Goal: Information Seeking & Learning: Learn about a topic

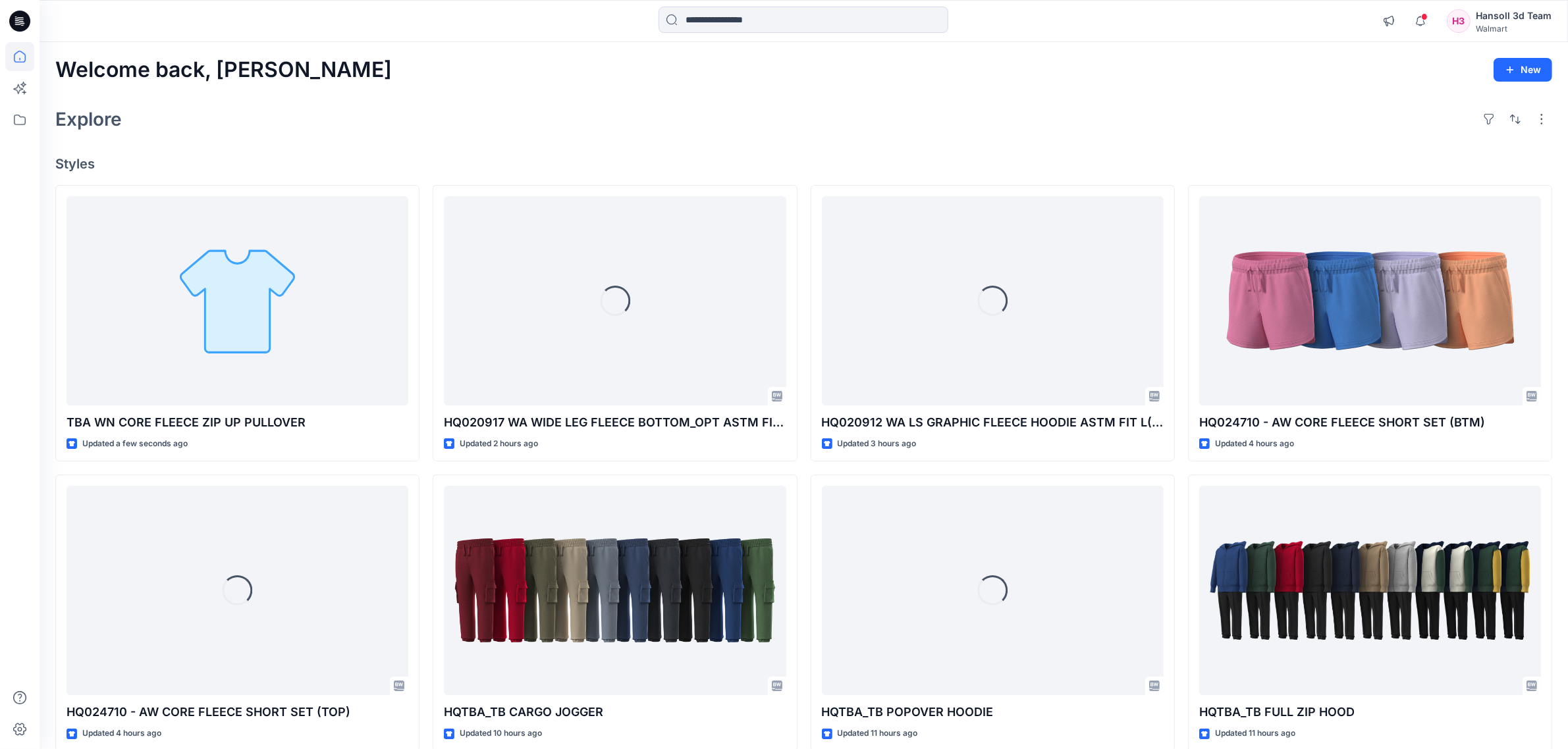
click at [425, 475] on div "TBA WN CORE FLEECE ZIP UP PULLOVER Updated a few seconds ago Loading... HQ02471…" at bounding box center [804, 613] width 1497 height 857
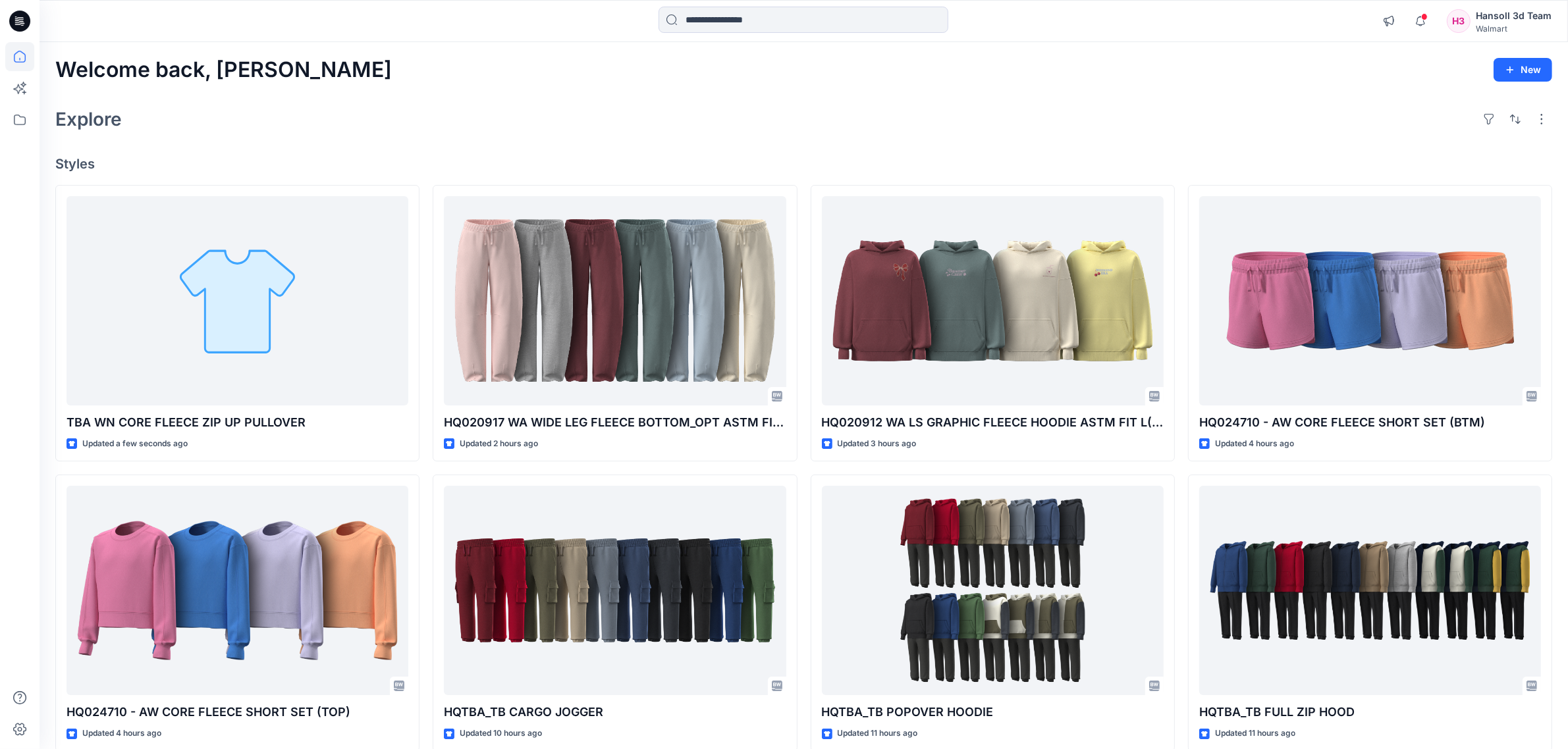
click at [611, 101] on div "Welcome back, [PERSON_NAME] New Explore Styles TBA WN CORE FLEECE ZIP UP PULLOV…" at bounding box center [804, 573] width 1529 height 1063
click at [13, 111] on icon at bounding box center [20, 120] width 29 height 29
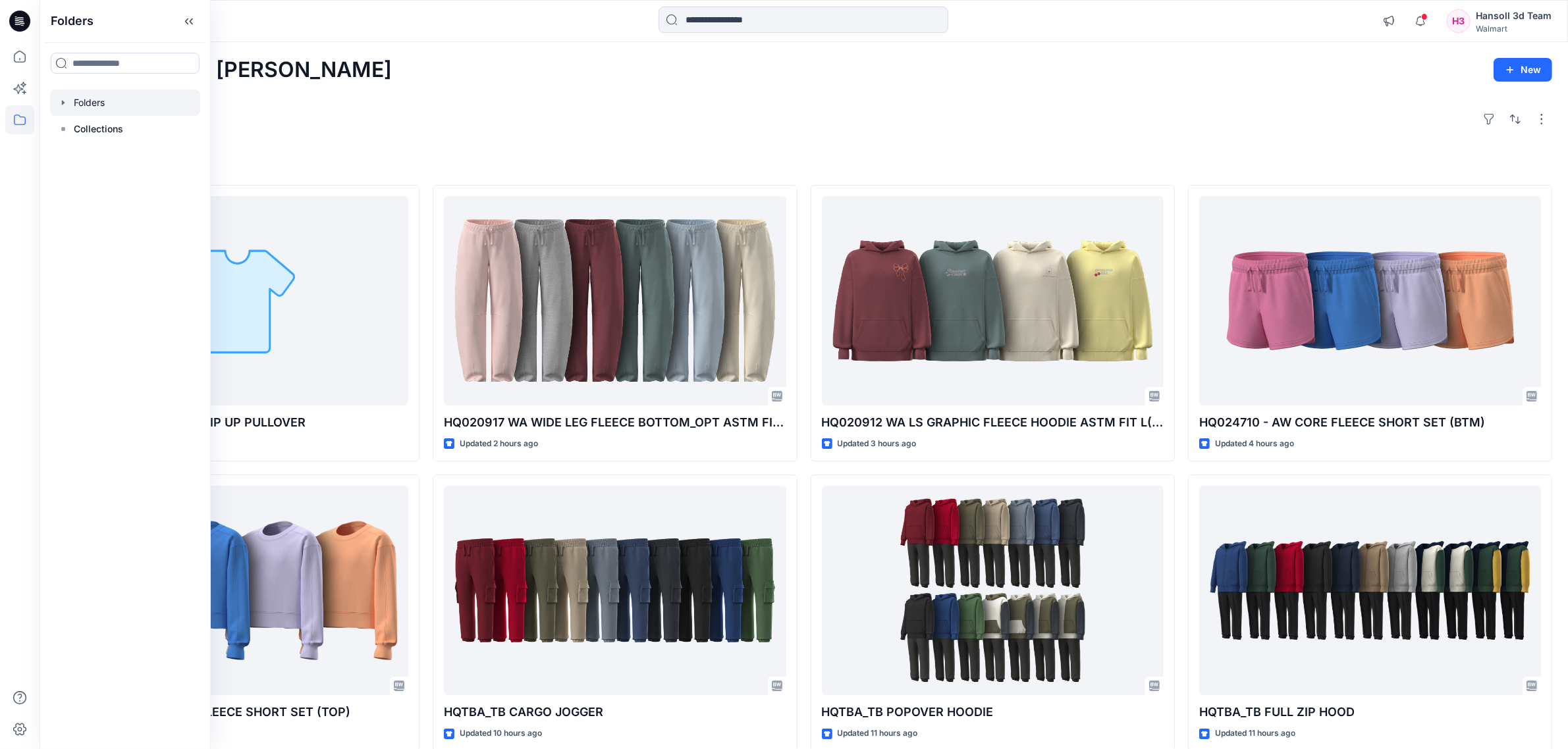
click at [110, 91] on div at bounding box center [125, 102] width 150 height 26
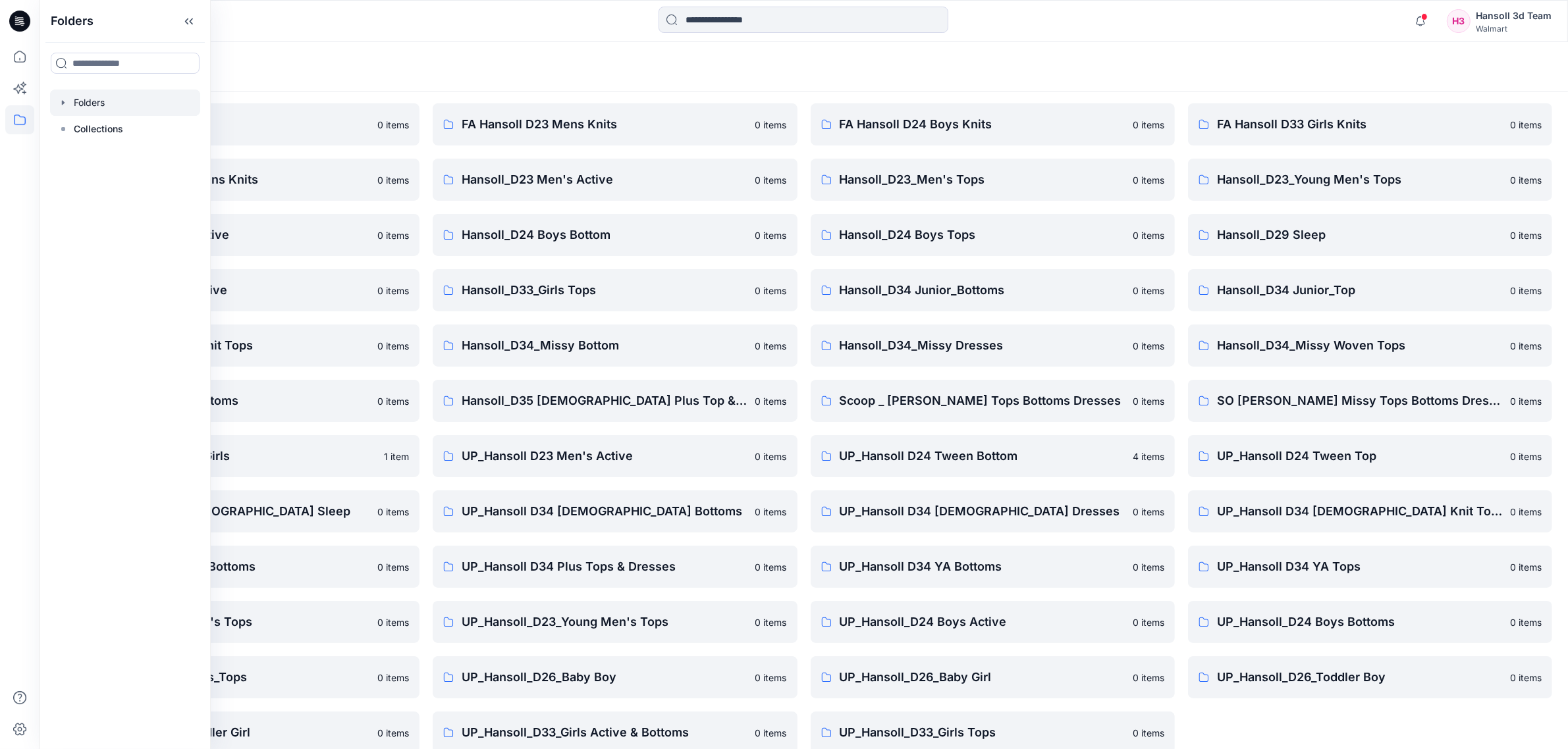
scroll to position [61, 0]
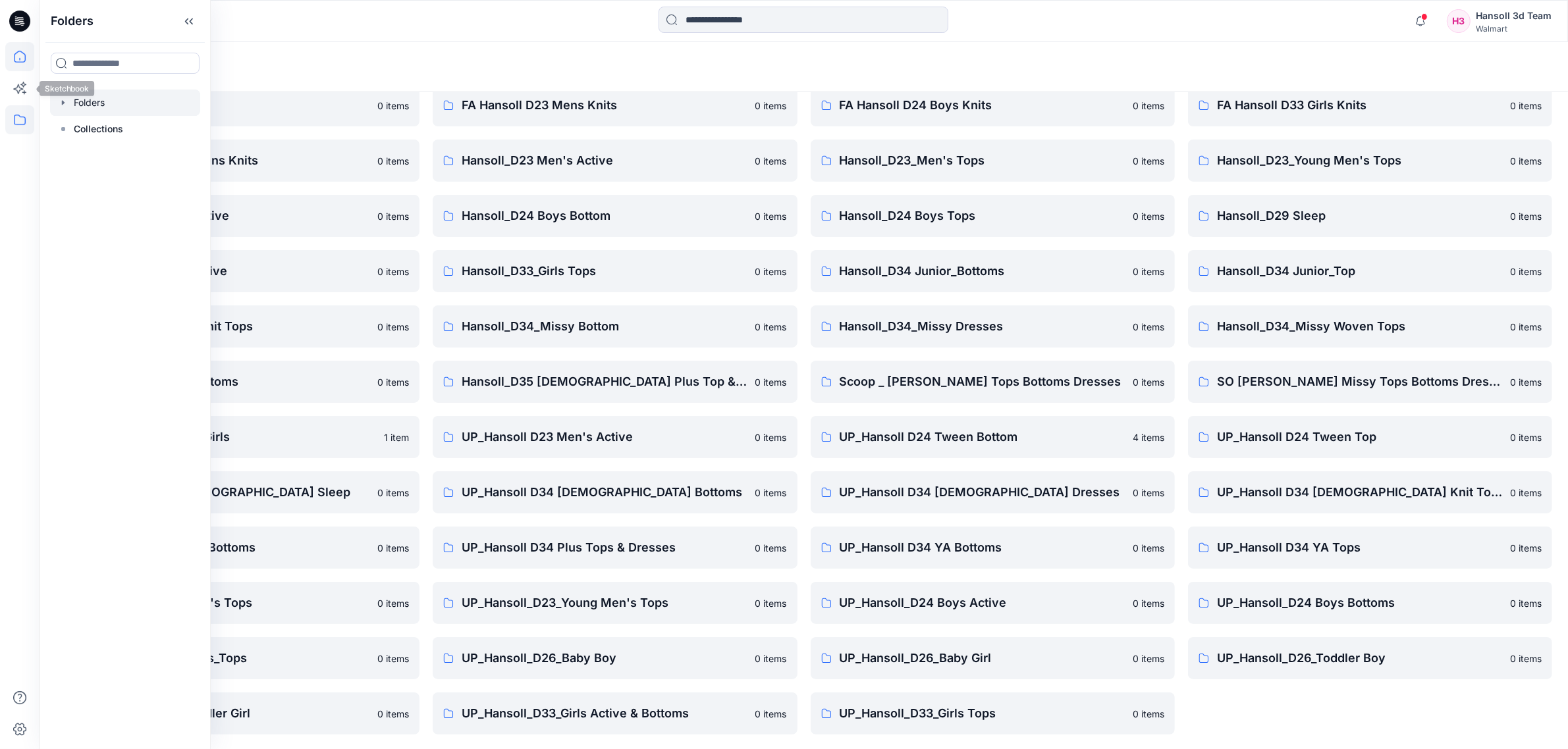
click at [8, 70] on icon at bounding box center [20, 56] width 29 height 29
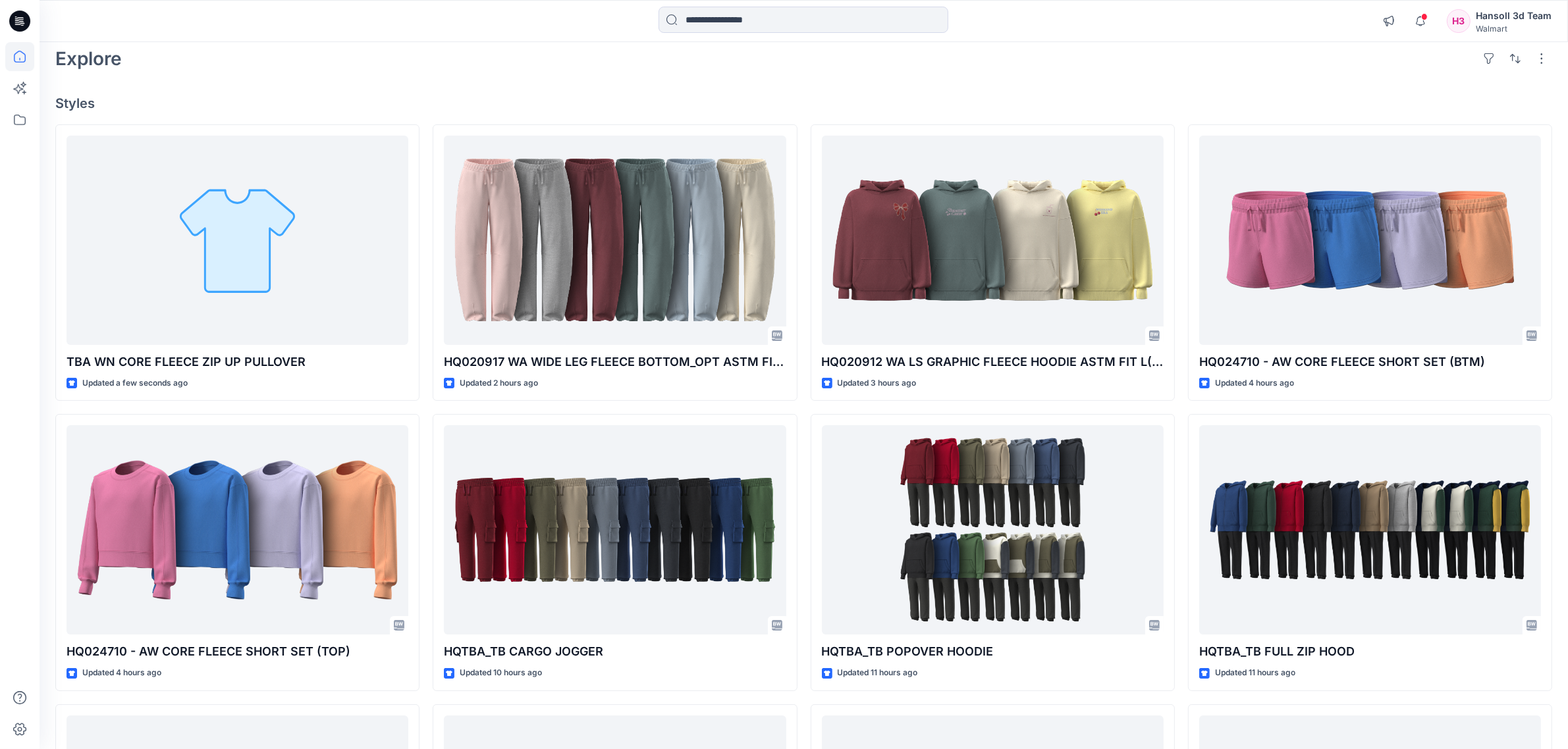
click at [423, 409] on div "TBA WN CORE FLEECE ZIP UP PULLOVER Updated a few seconds ago HQ024710 - AW CORE…" at bounding box center [804, 553] width 1497 height 857
click at [806, 410] on div "TBA WN CORE FLEECE ZIP UP PULLOVER Updated a few seconds ago HQ024710 - AW CORE…" at bounding box center [804, 553] width 1497 height 857
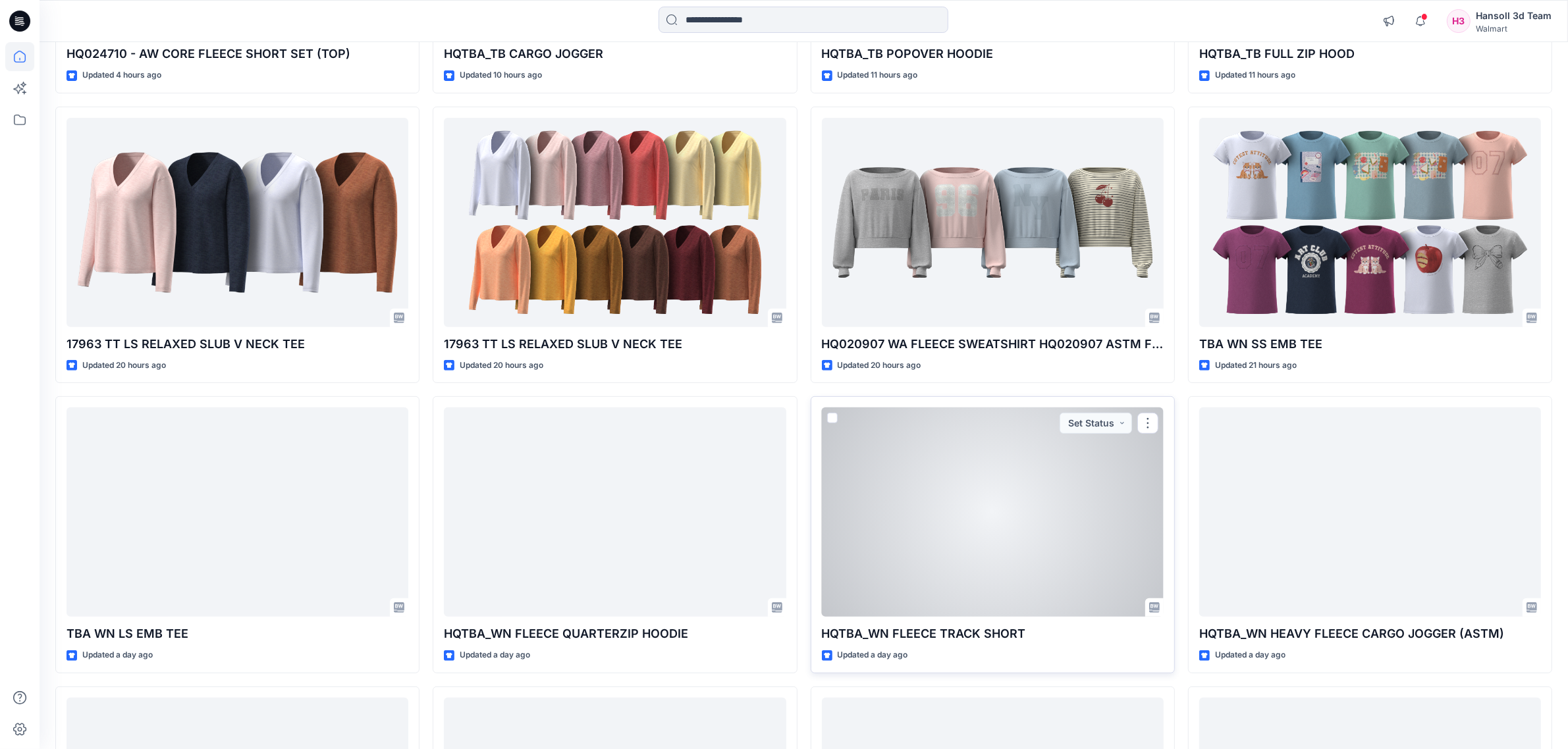
scroll to position [494, 0]
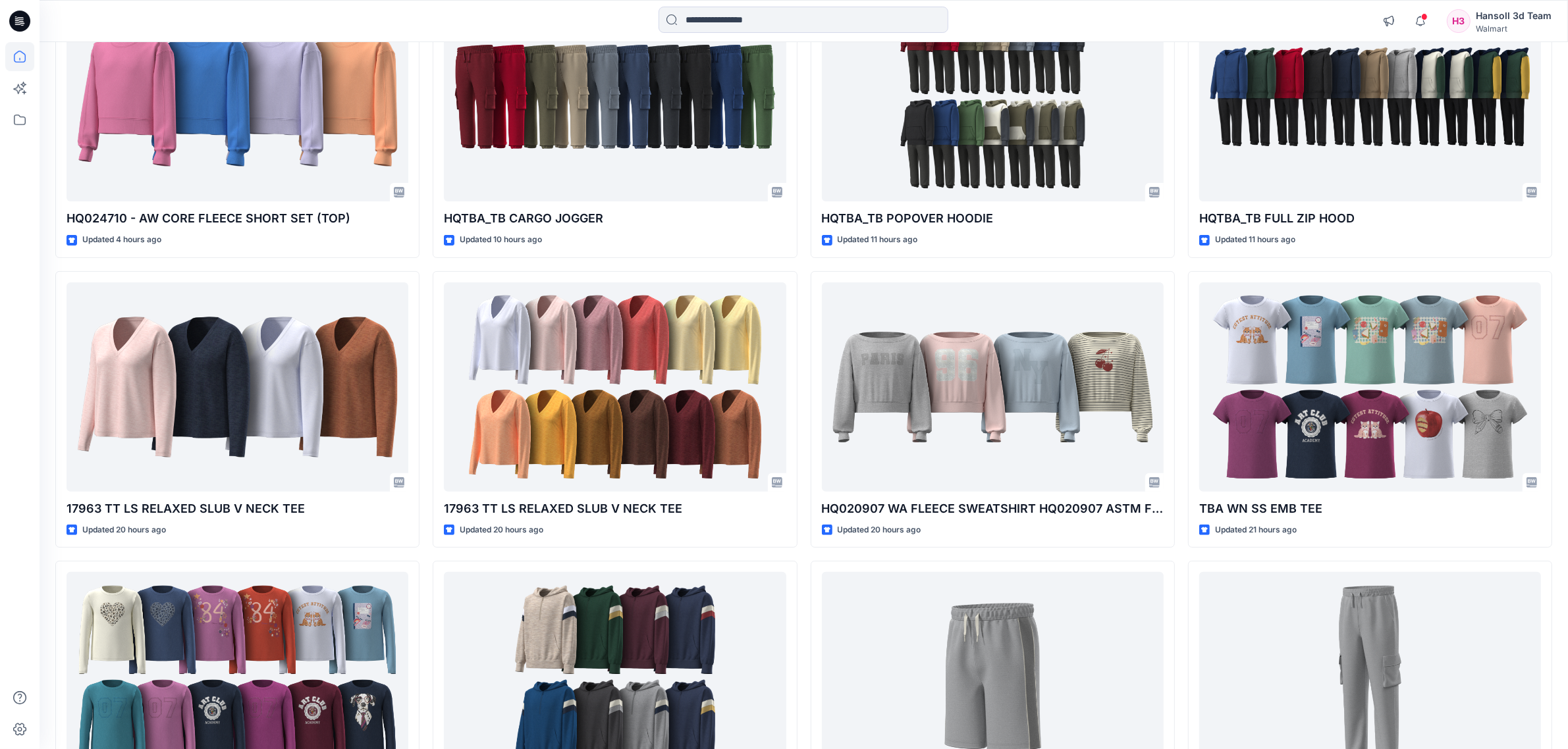
click at [800, 556] on div "TBA WN CORE FLEECE ZIP UP PULLOVER Updated a few seconds ago HQ024710 - AW CORE…" at bounding box center [804, 555] width 1497 height 1728
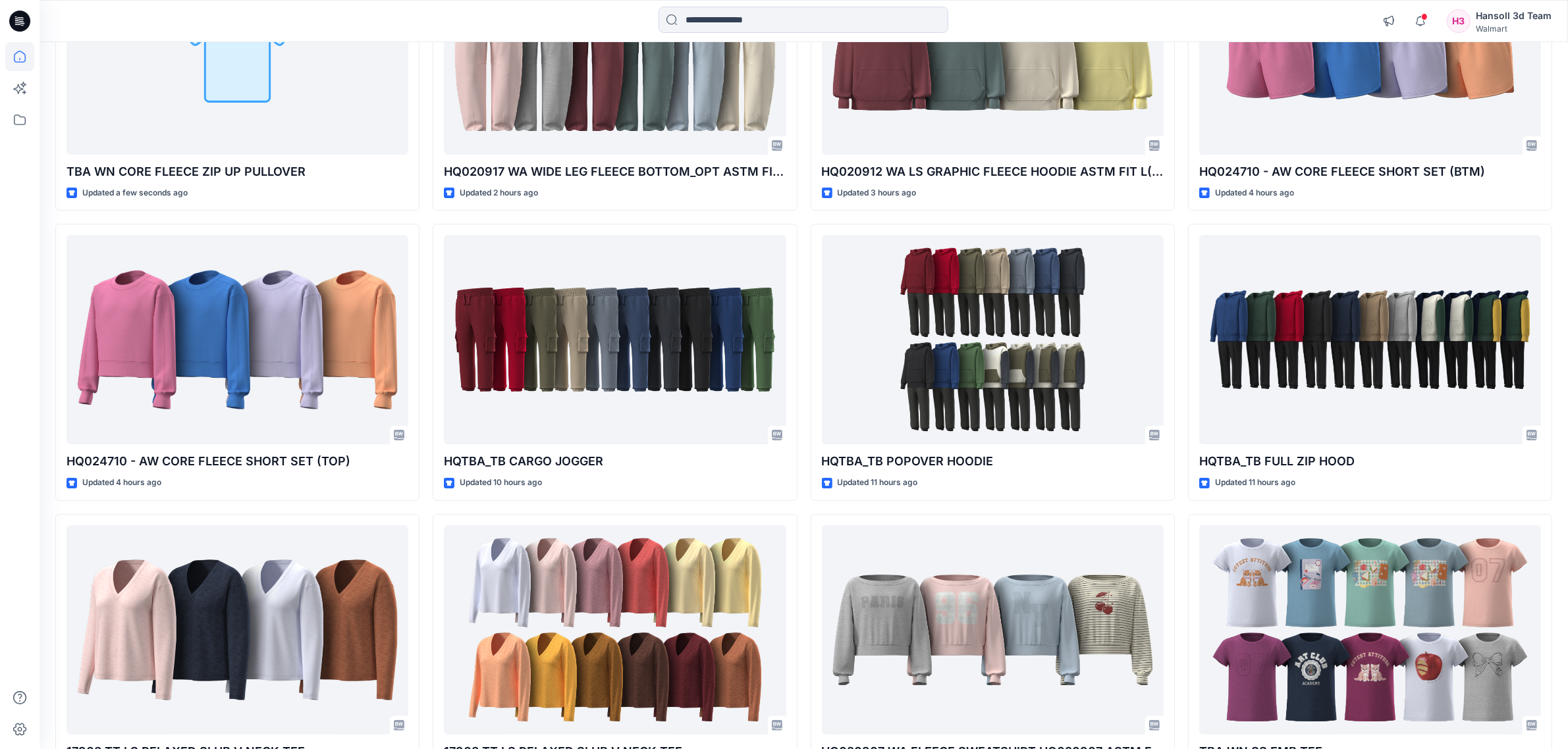
scroll to position [247, 0]
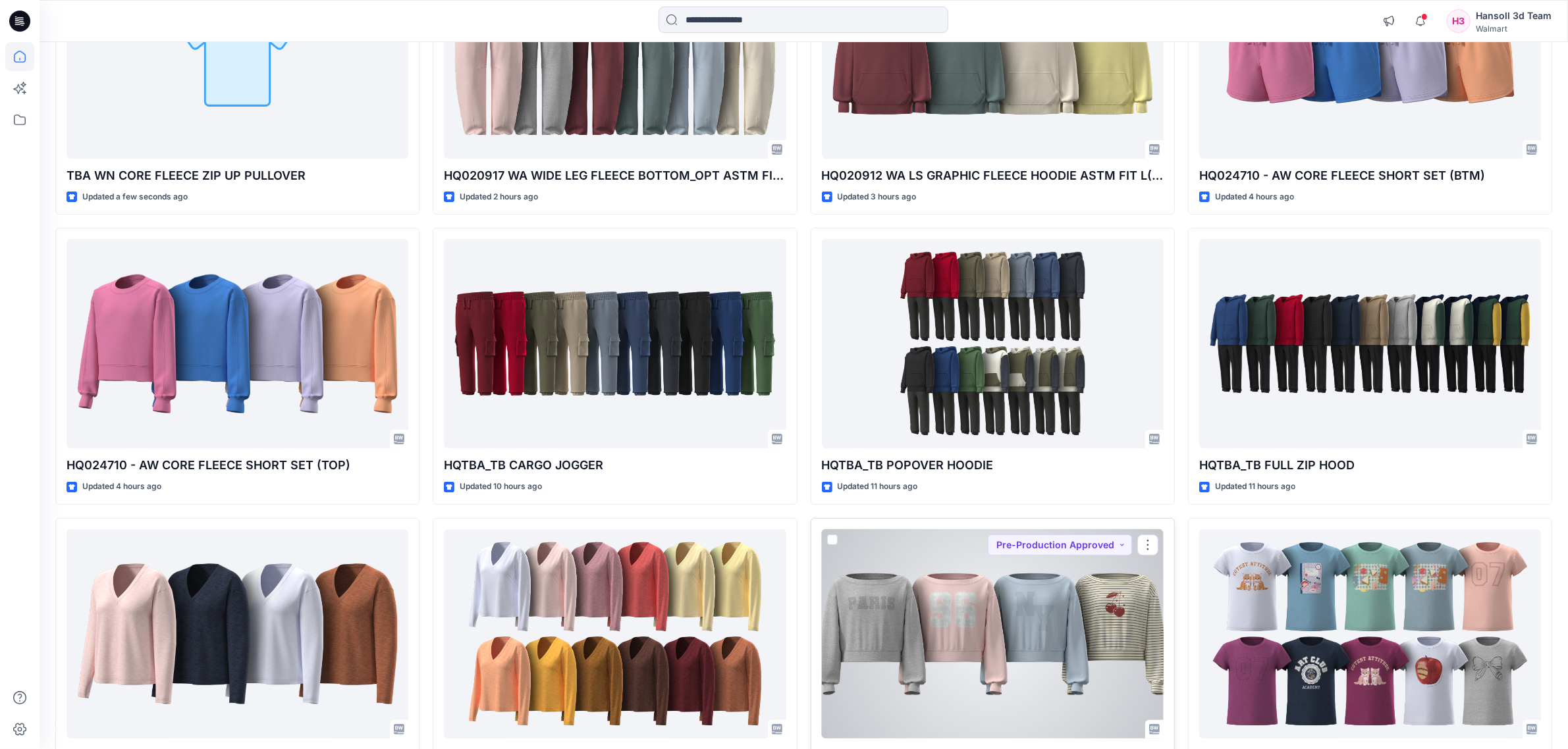
click at [963, 661] on div at bounding box center [993, 634] width 342 height 209
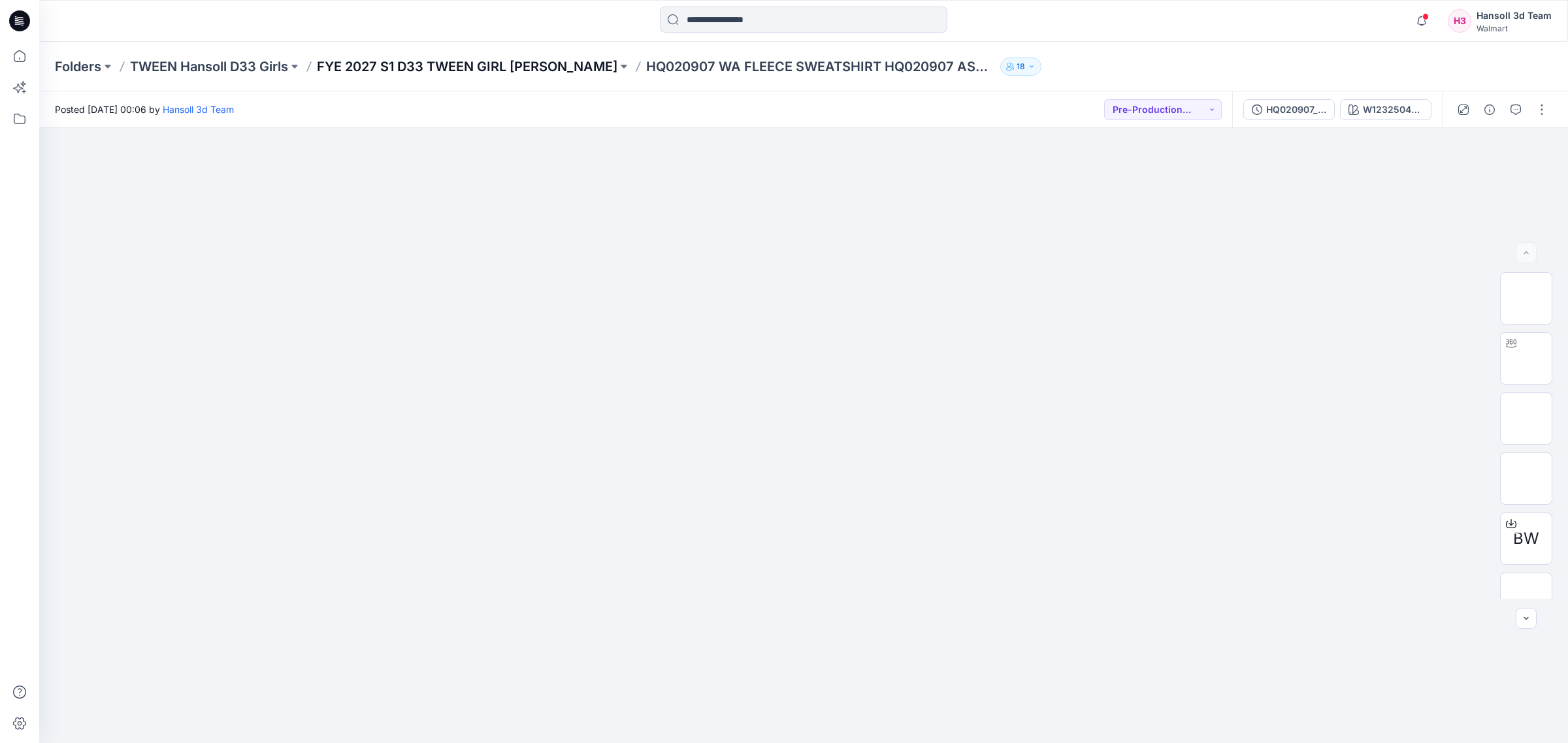
click at [518, 70] on p "FYE 2027 S1 D33 TWEEN GIRL [PERSON_NAME]" at bounding box center [467, 67] width 301 height 18
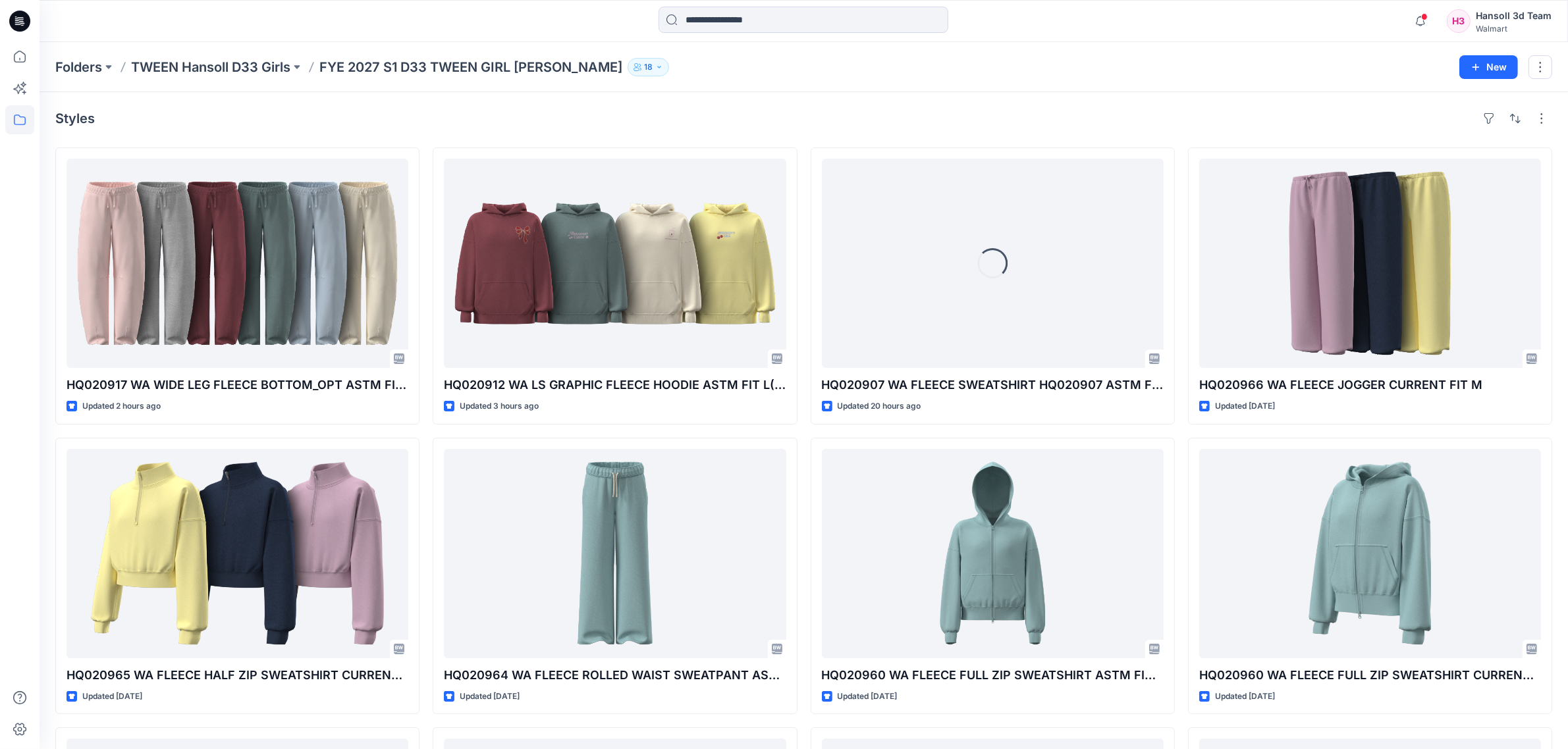
click at [811, 436] on div "Loading... HQ020907 WA FLEECE SWEATSHIRT HQ020907 ASTM FIT L(10/12) Updated 20 …" at bounding box center [993, 576] width 364 height 857
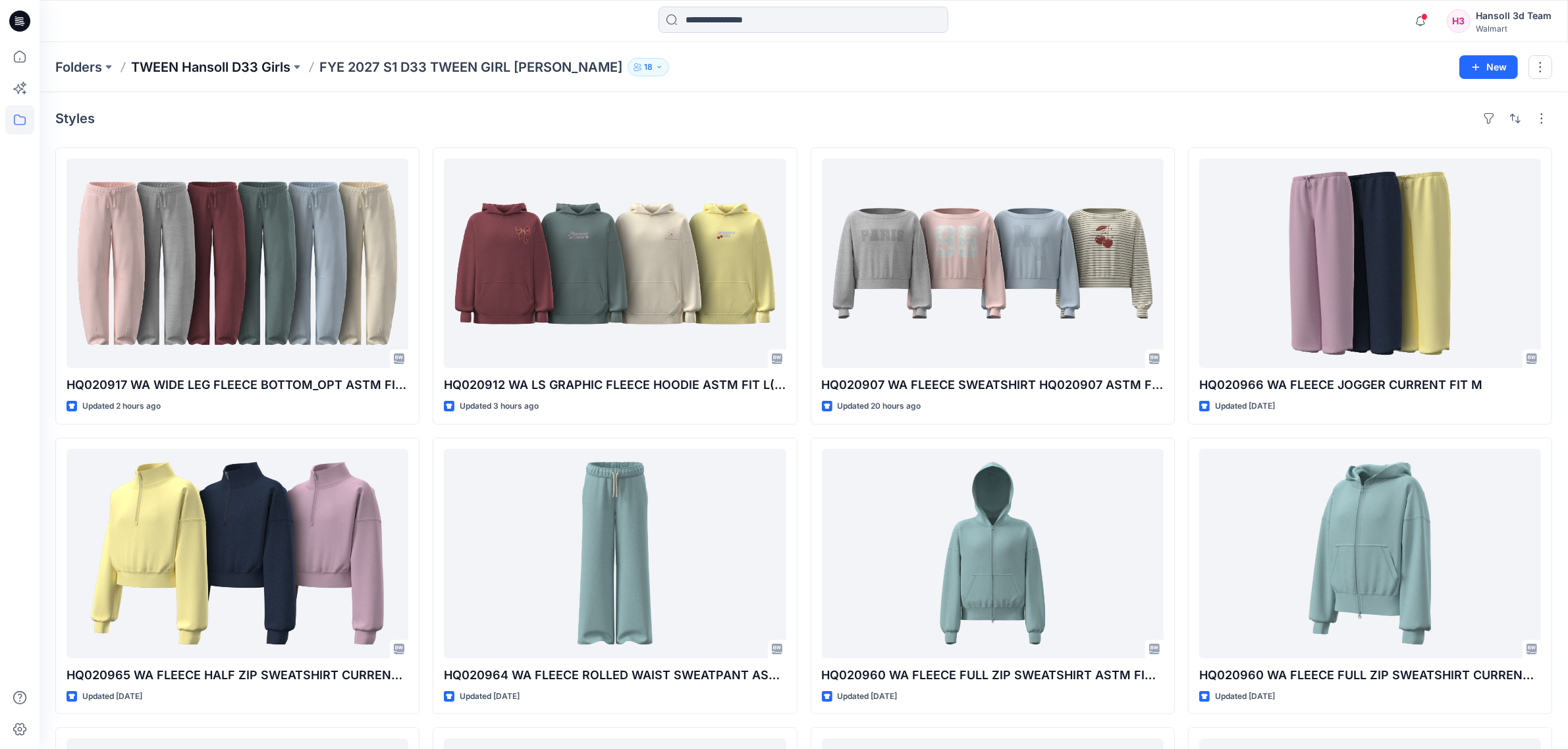
click at [239, 69] on p "TWEEN Hansoll D33 Girls" at bounding box center [210, 67] width 159 height 18
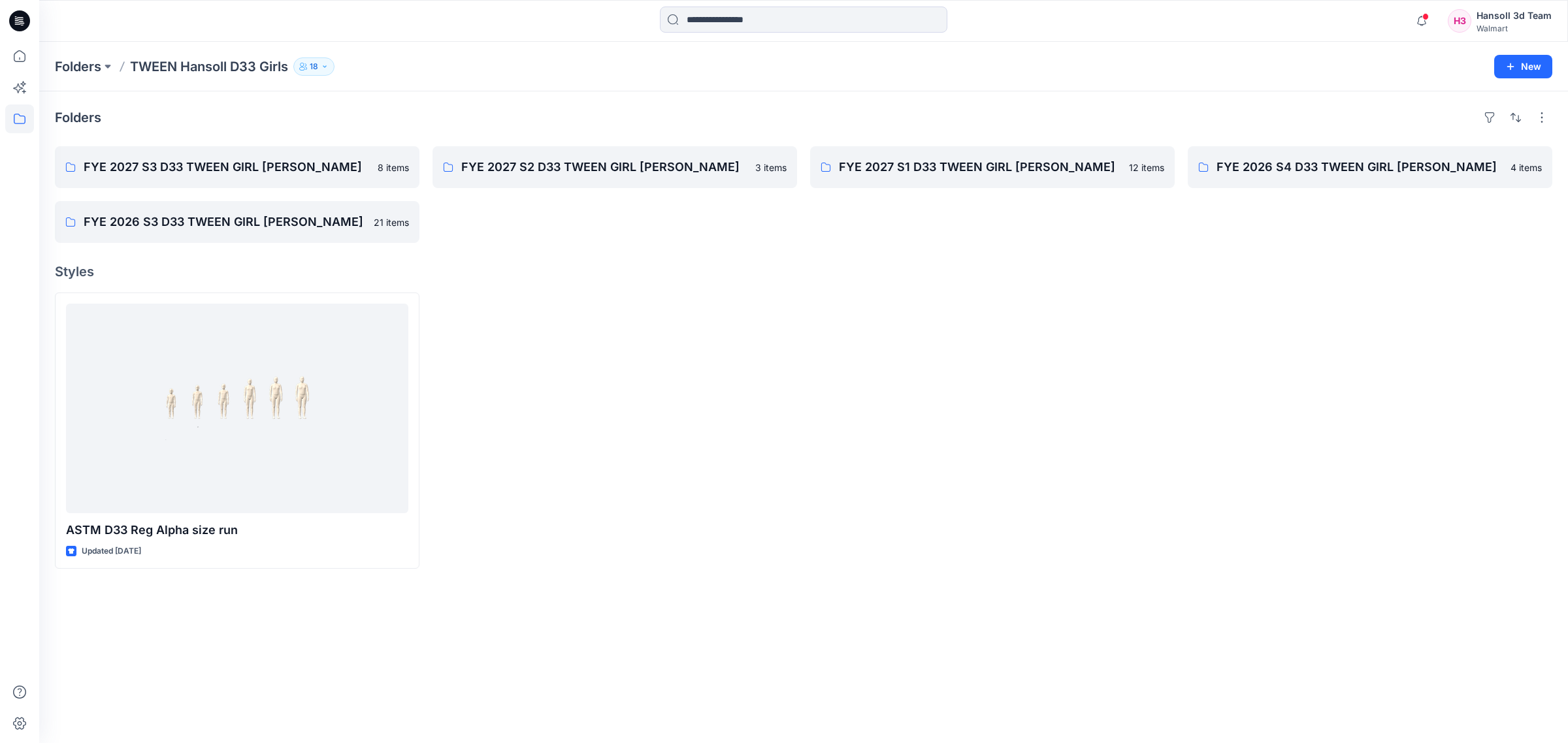
click at [680, 418] on div at bounding box center [615, 431] width 365 height 276
click at [275, 180] on link "FYE 2027 S3 D33 TWEEN GIRL [PERSON_NAME]" at bounding box center [237, 167] width 365 height 42
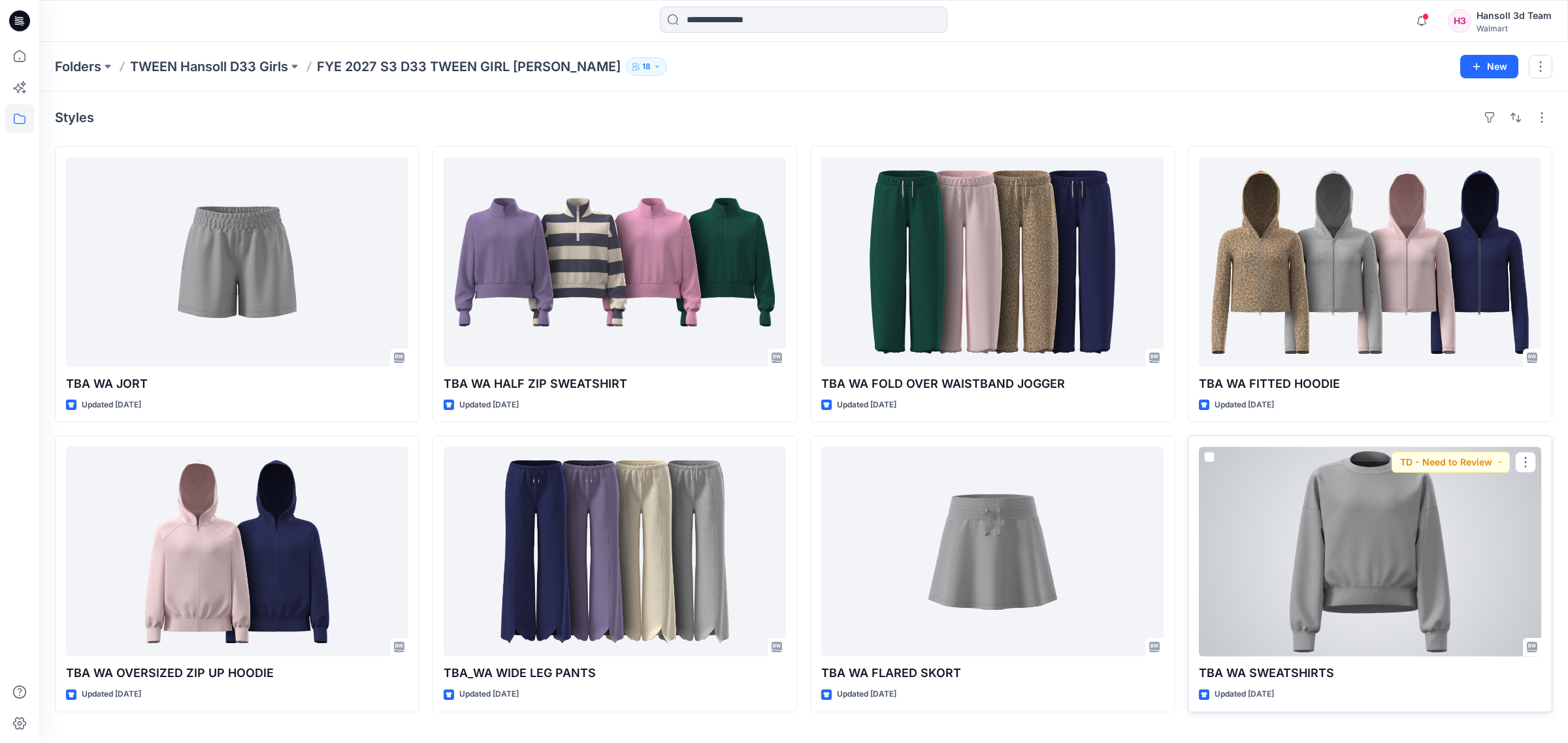
click at [1384, 592] on div at bounding box center [1369, 552] width 342 height 209
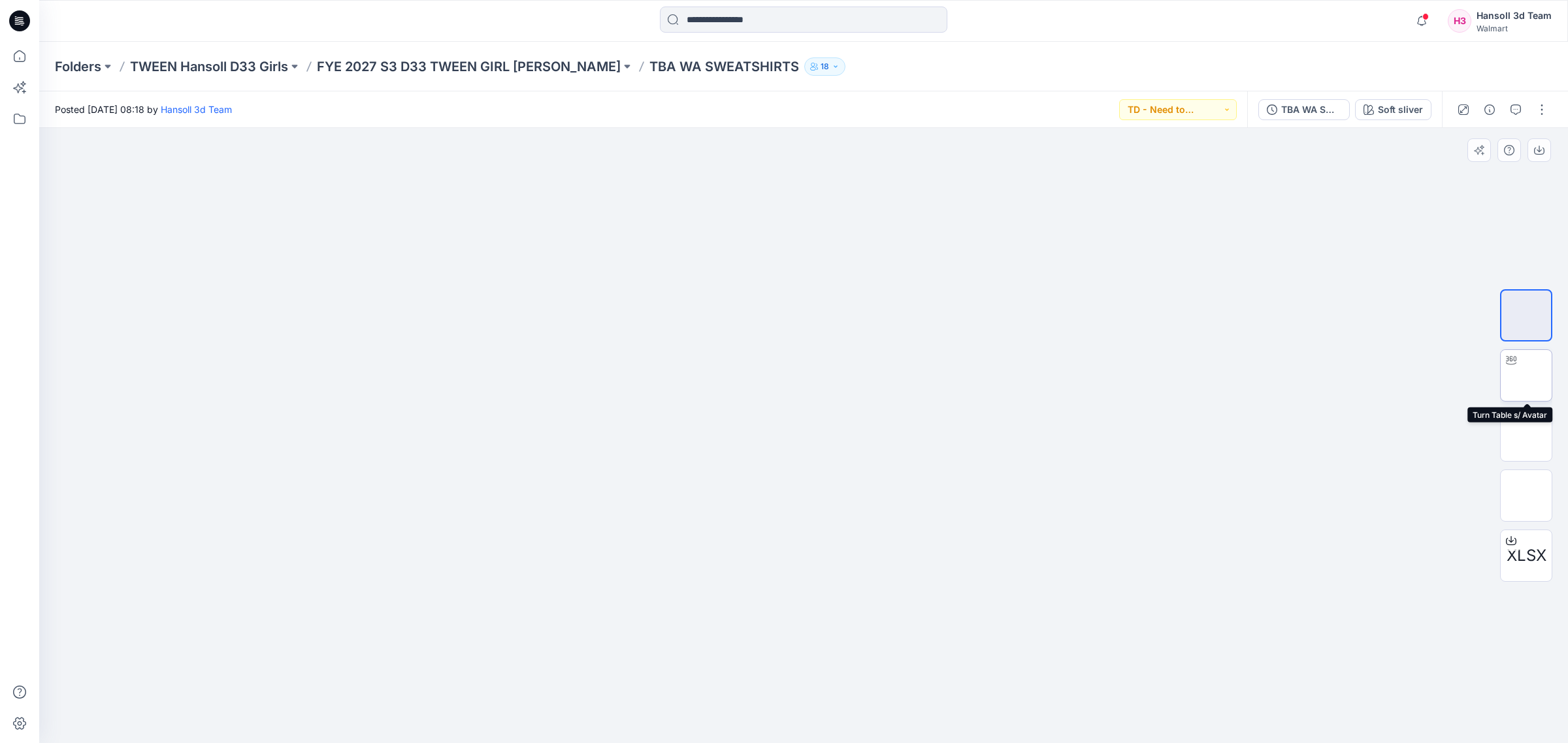
click at [1526, 376] on img at bounding box center [1526, 376] width 0 height 0
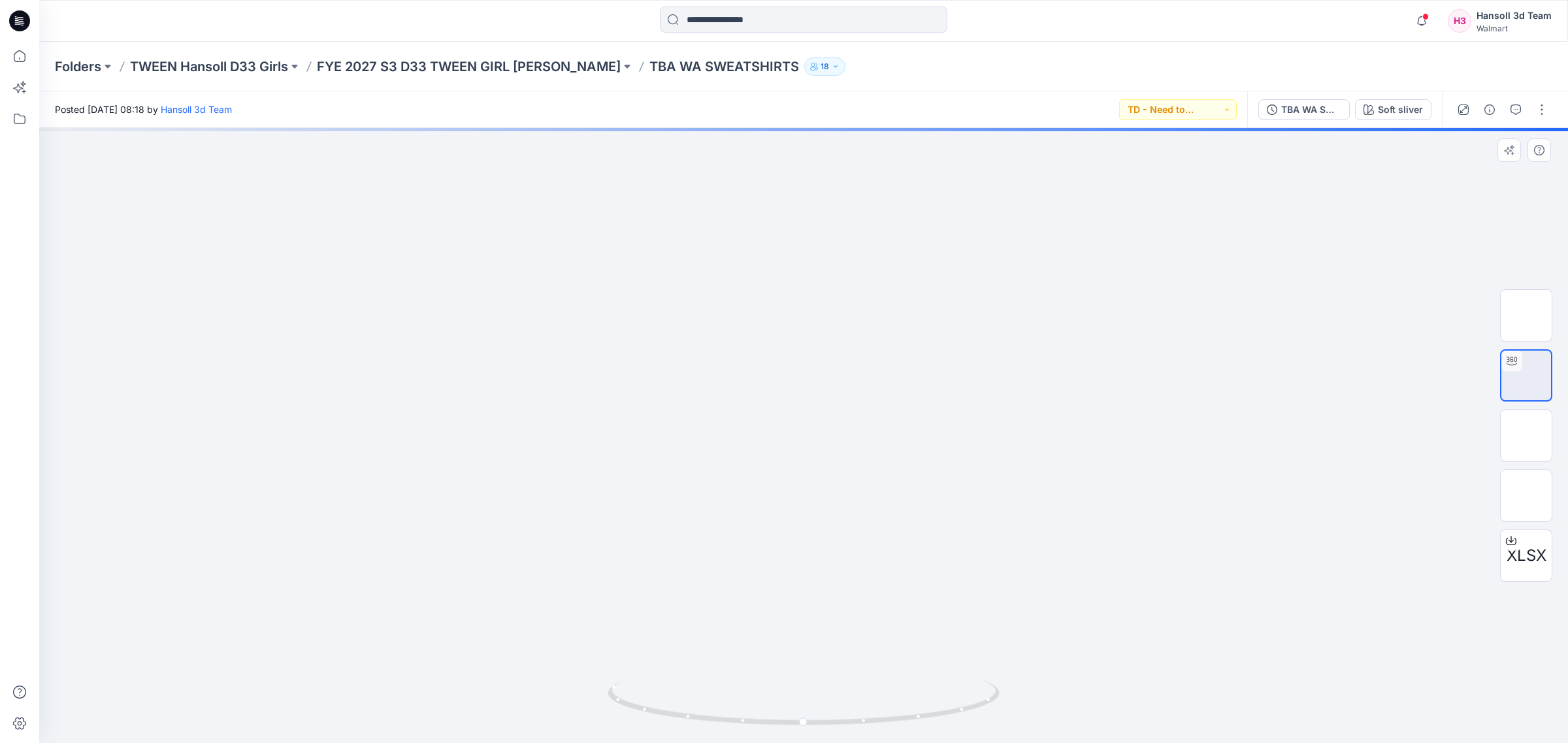
click at [1189, 637] on div at bounding box center [803, 436] width 1528 height 616
drag, startPoint x: 818, startPoint y: 707, endPoint x: 959, endPoint y: 718, distance: 141.4
click at [959, 718] on icon at bounding box center [805, 704] width 395 height 49
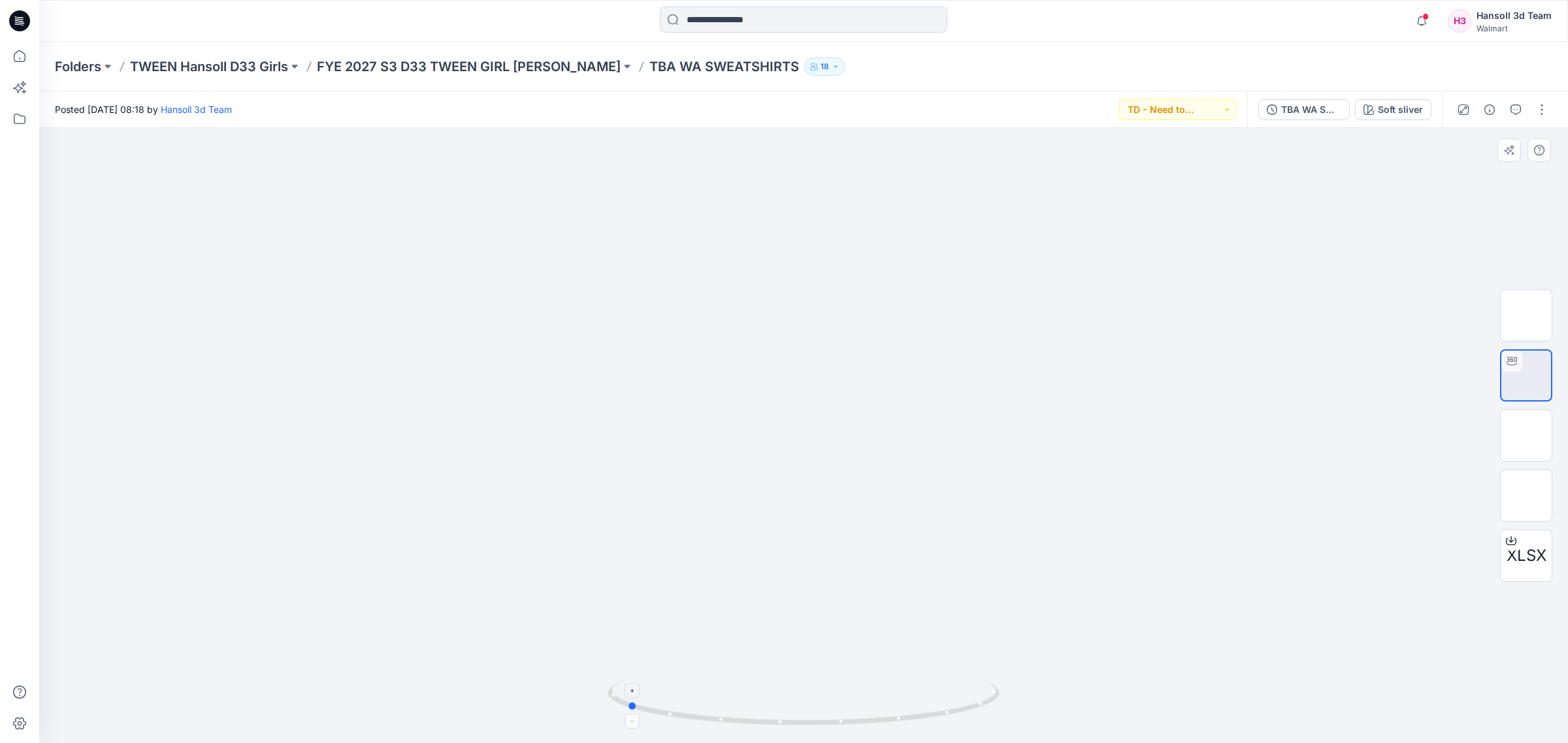
drag, startPoint x: 642, startPoint y: 716, endPoint x: 716, endPoint y: 726, distance: 74.7
click at [716, 726] on icon at bounding box center [805, 704] width 395 height 49
click at [490, 389] on div at bounding box center [803, 436] width 1528 height 616
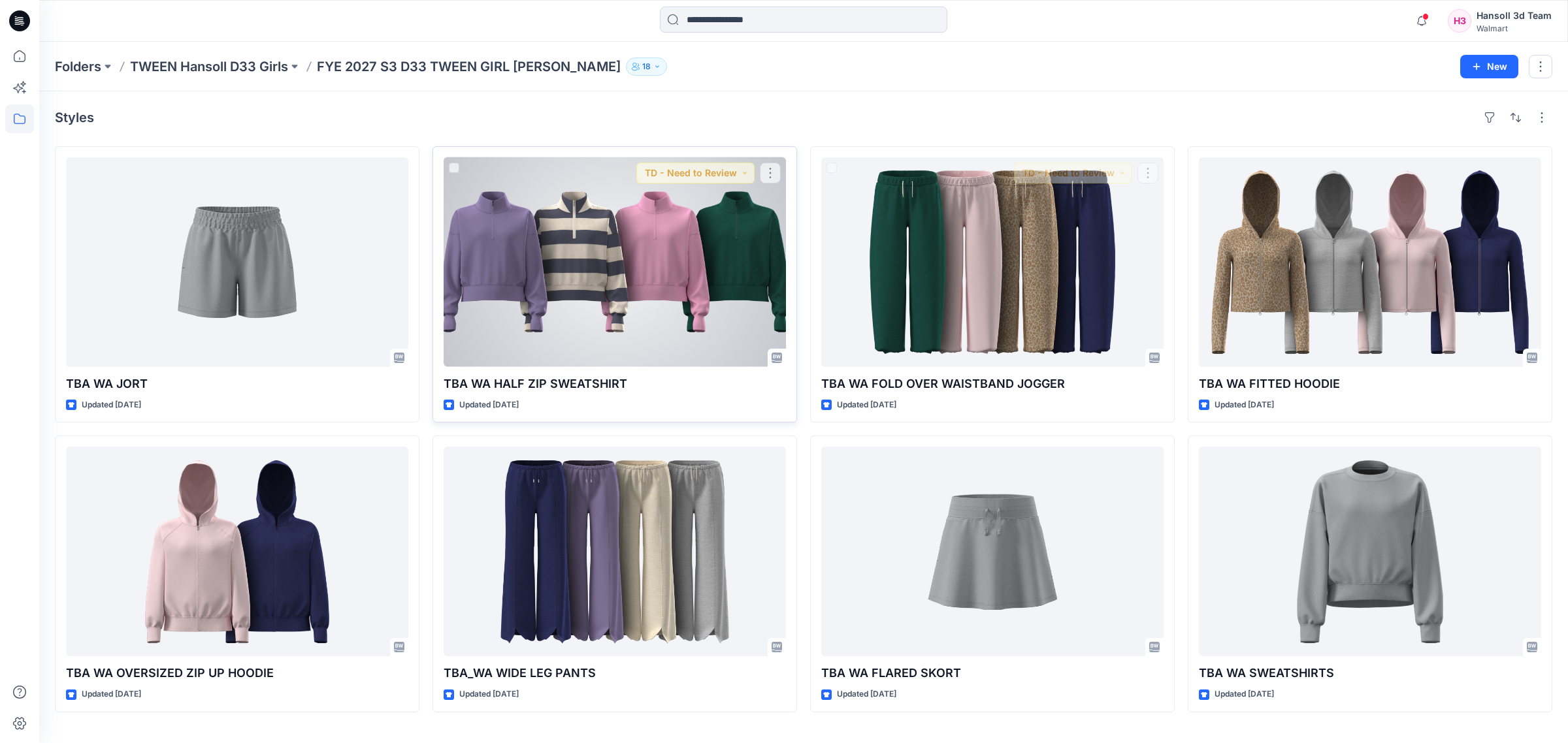
click at [668, 259] on div at bounding box center [614, 262] width 342 height 209
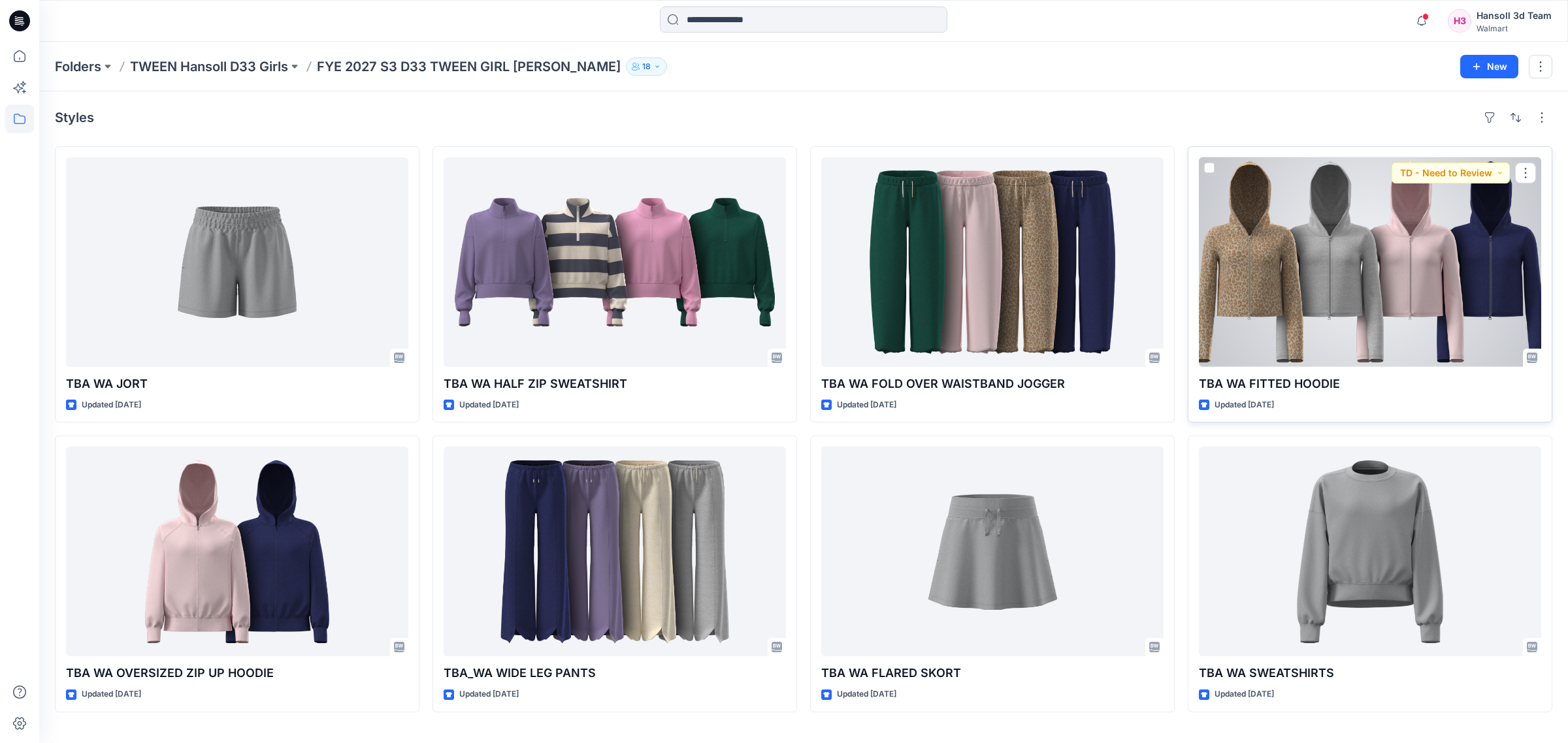
click at [1268, 262] on div at bounding box center [1369, 262] width 342 height 209
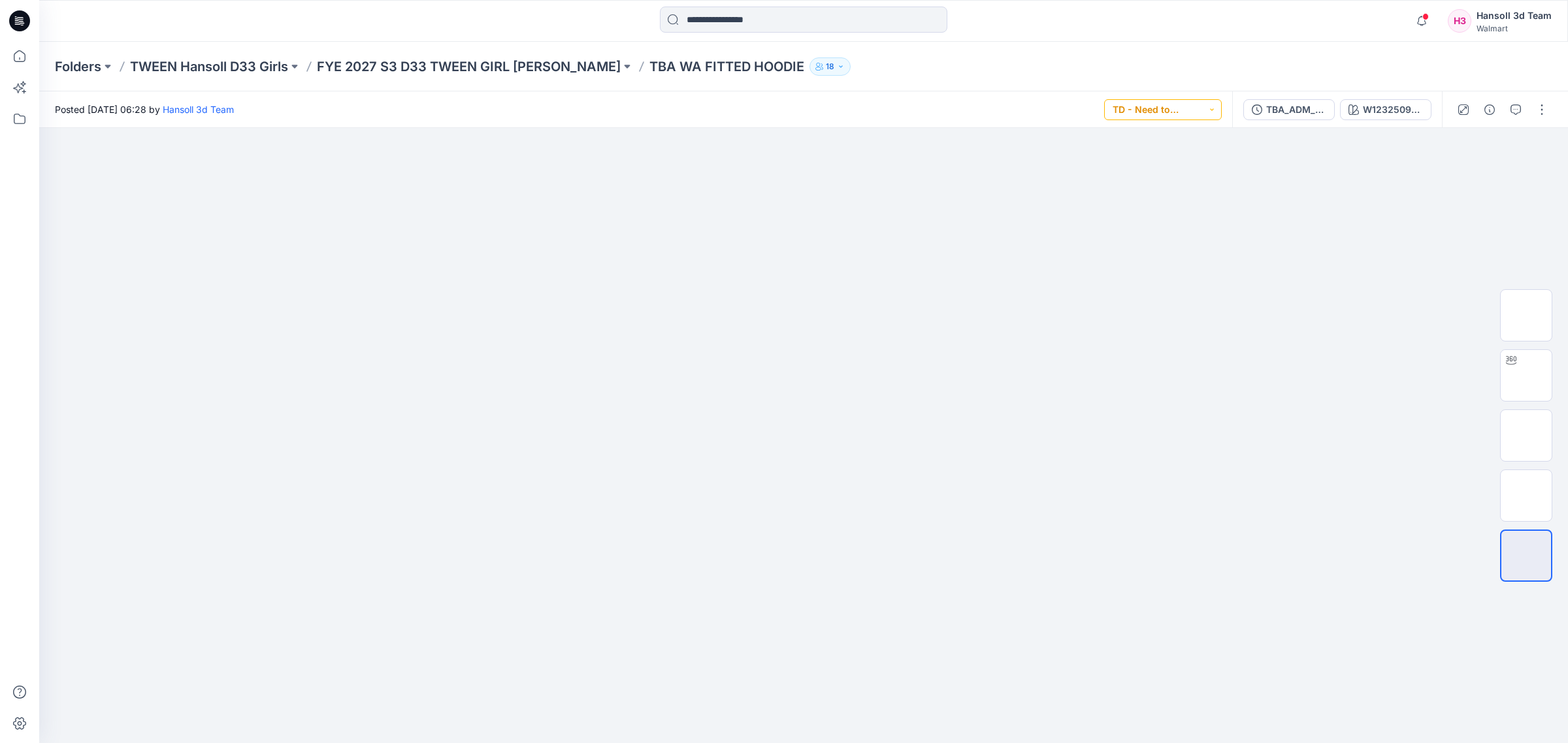
click at [1207, 111] on button "TD - Need to Review" at bounding box center [1163, 109] width 117 height 21
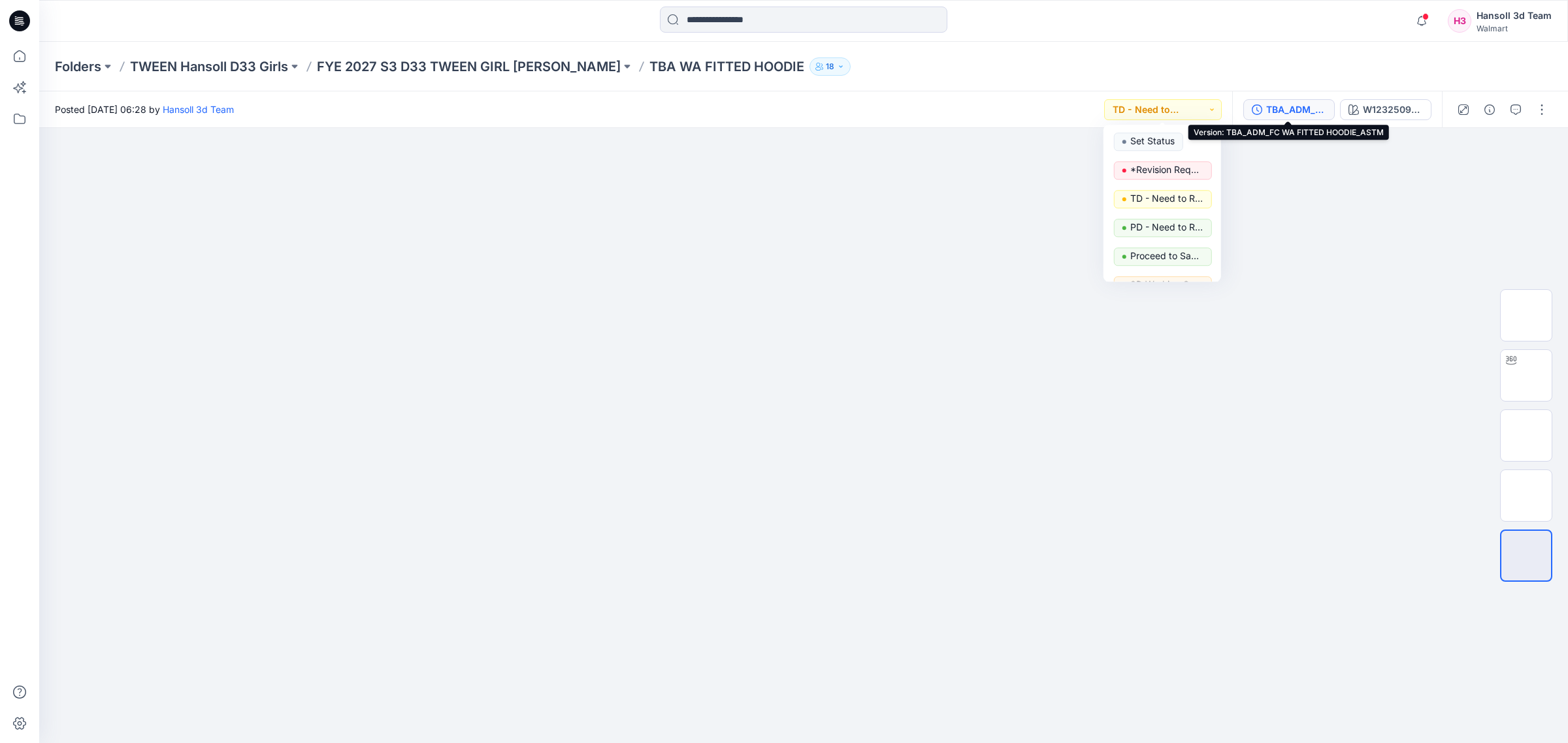
click at [1275, 111] on div "TBA_ADM_FC WA FITTED HOODIE_ASTM" at bounding box center [1295, 110] width 60 height 14
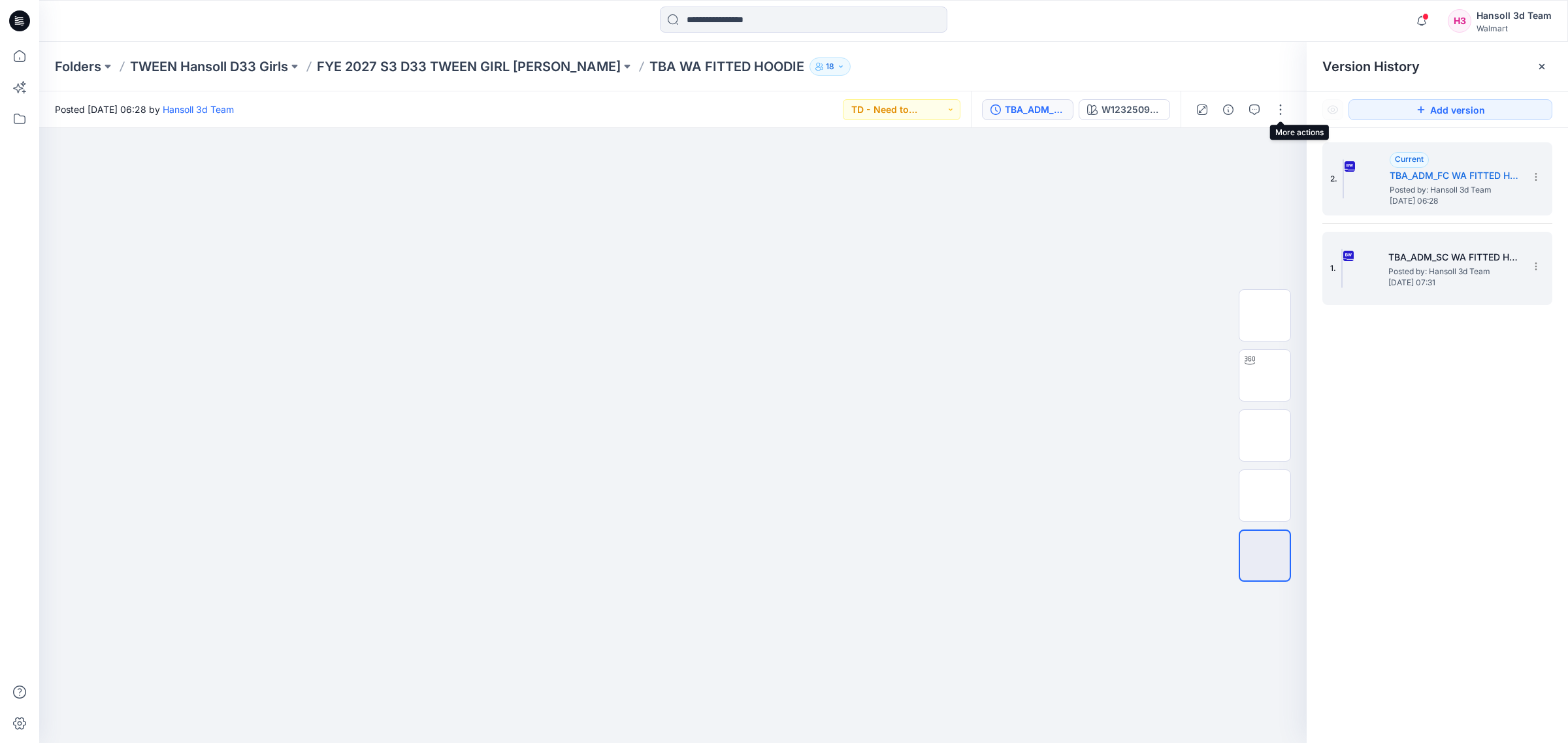
click at [1490, 302] on div "1. TBA_ADM_SC WA FITTED HOODIE_ASTM Posted by: Hansoll 3d Team [DATE] 07:31" at bounding box center [1437, 268] width 230 height 73
click at [1445, 273] on span "Posted by: Hansoll 3d Team" at bounding box center [1453, 272] width 131 height 13
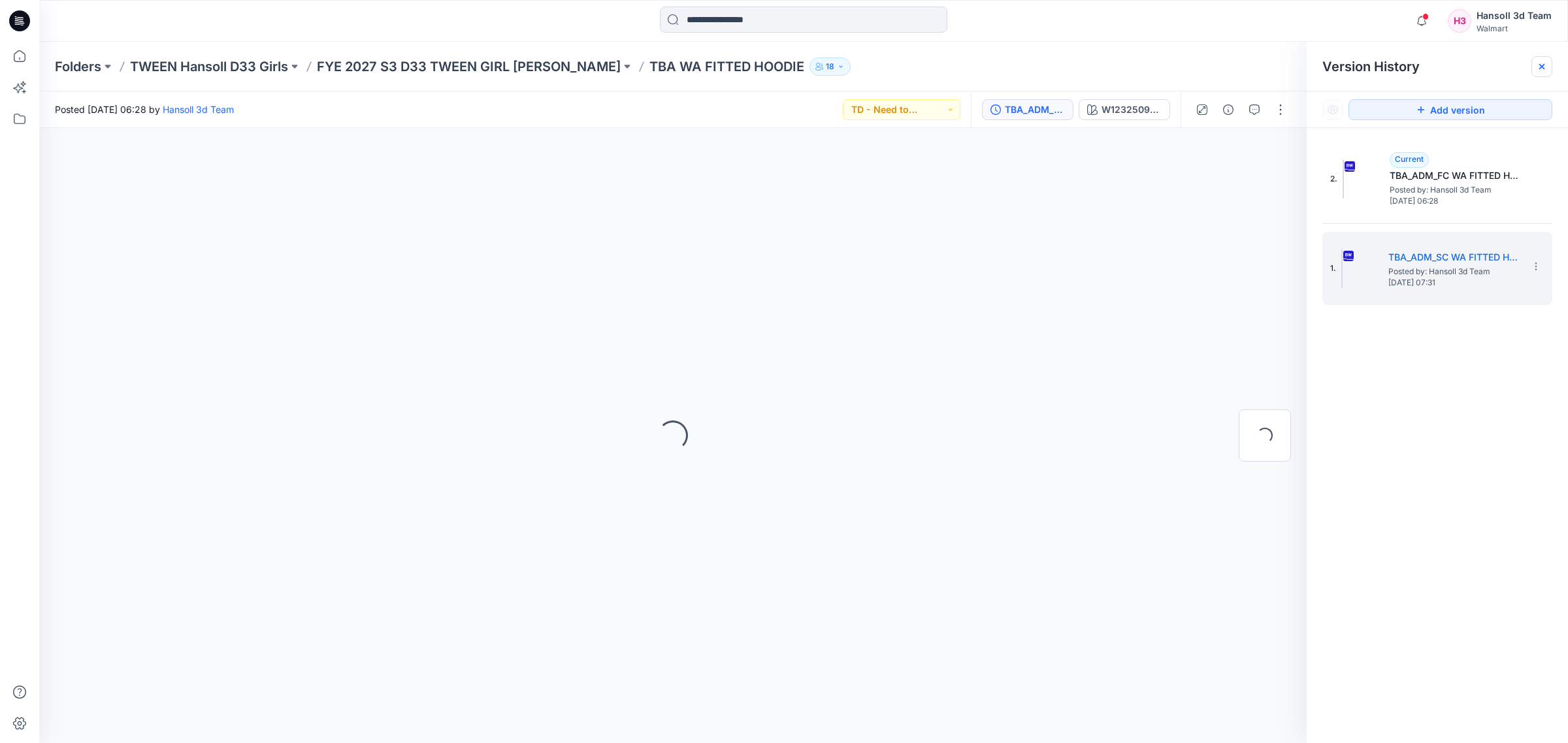
click at [1542, 72] on div at bounding box center [1541, 66] width 21 height 21
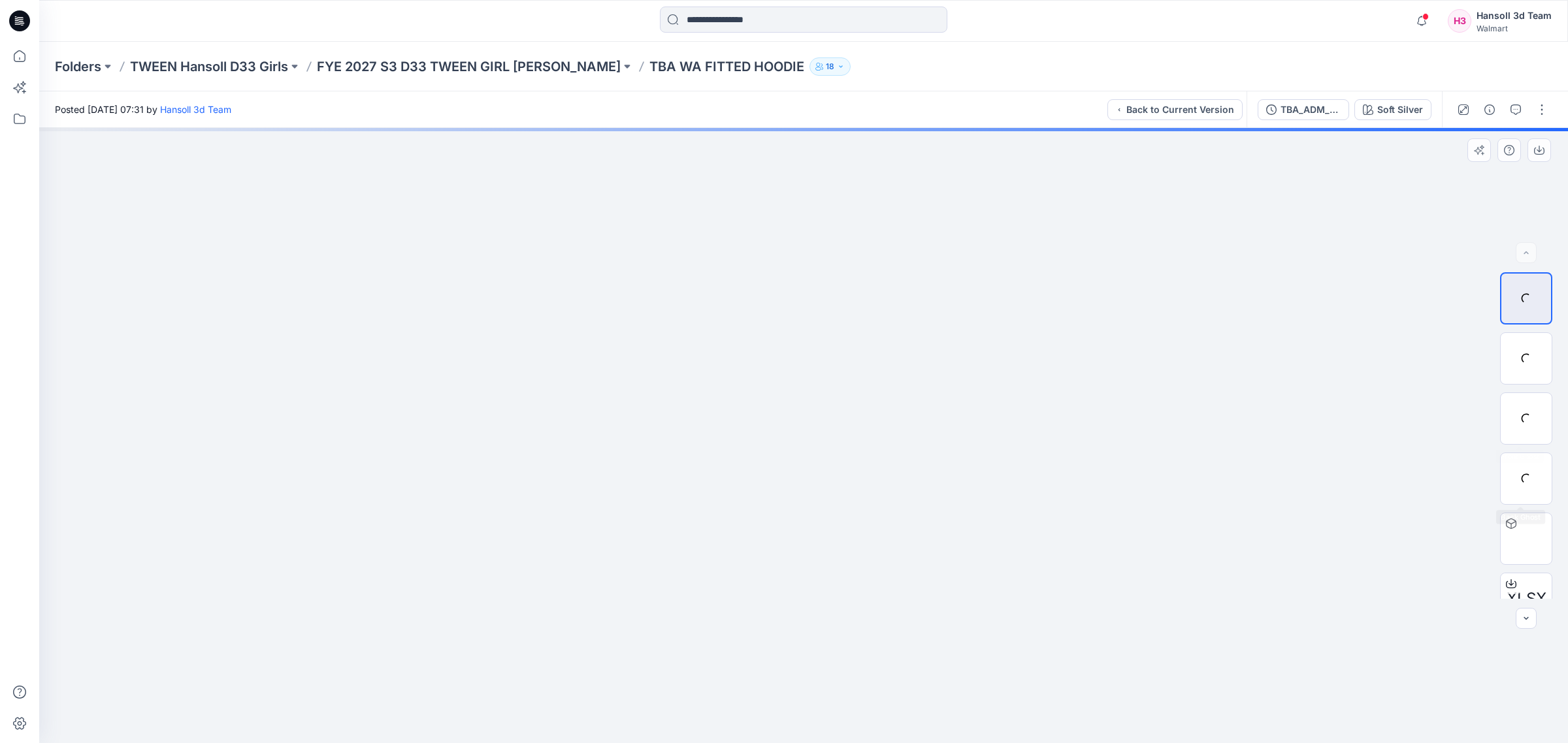
click at [1375, 582] on div at bounding box center [803, 436] width 1528 height 616
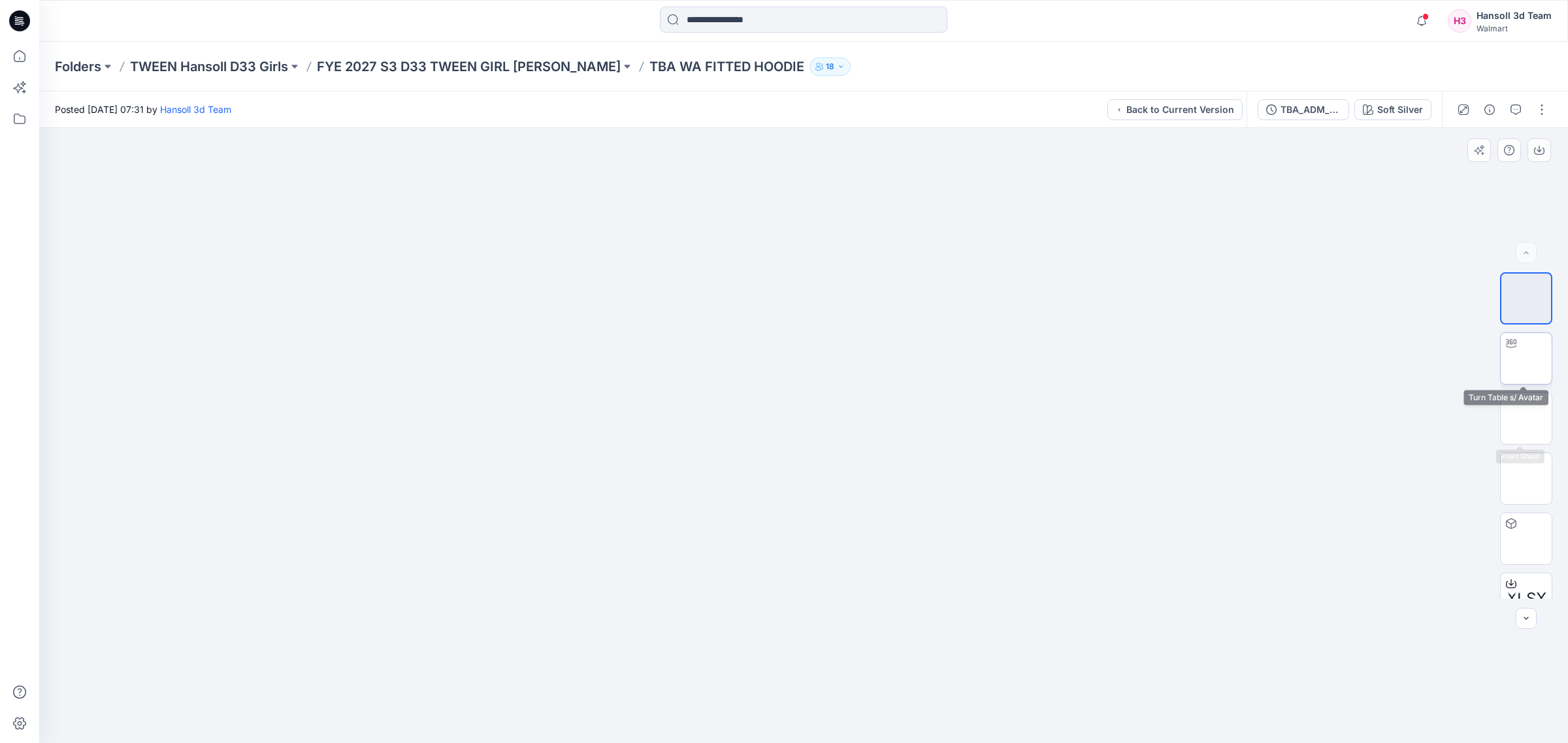
click at [1526, 358] on img at bounding box center [1526, 358] width 0 height 0
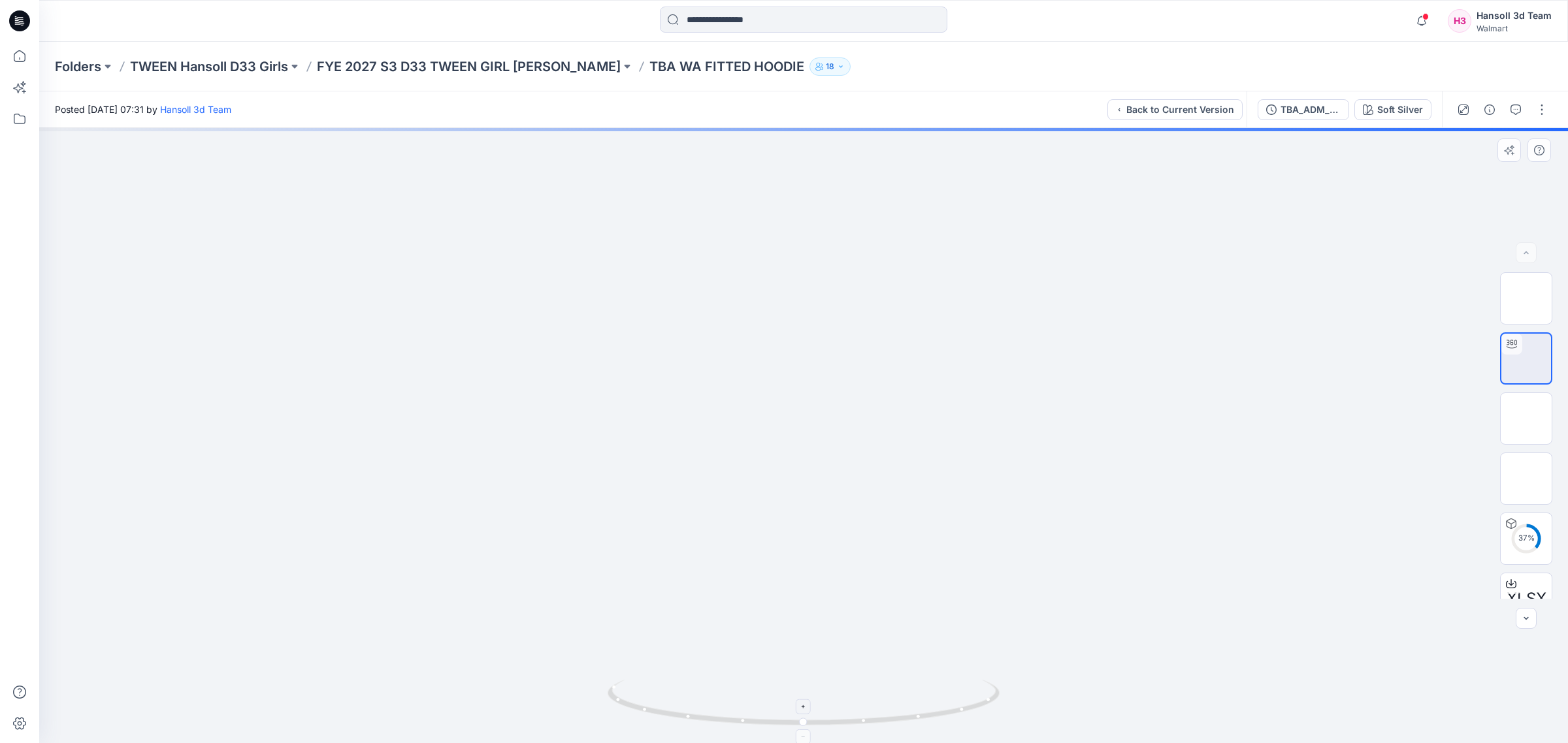
drag, startPoint x: 739, startPoint y: 666, endPoint x: 783, endPoint y: 717, distance: 67.4
click at [739, 666] on div at bounding box center [803, 436] width 1528 height 616
drag, startPoint x: 923, startPoint y: 729, endPoint x: 966, endPoint y: 729, distance: 43.0
click at [966, 729] on icon at bounding box center [805, 704] width 395 height 49
drag, startPoint x: 921, startPoint y: 716, endPoint x: 873, endPoint y: 725, distance: 48.8
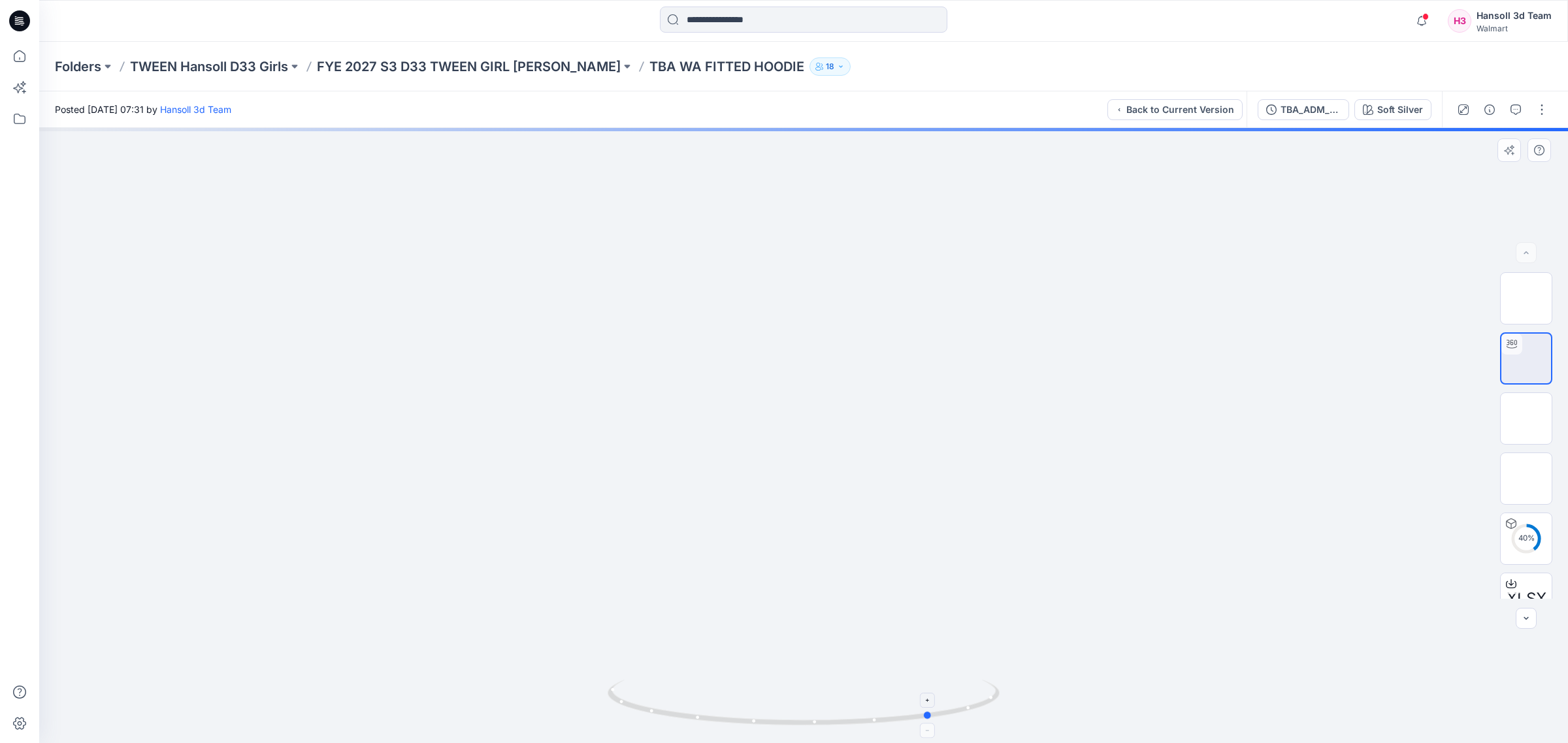
click at [873, 725] on icon at bounding box center [805, 704] width 395 height 49
click at [862, 692] on icon at bounding box center [805, 704] width 395 height 49
drag, startPoint x: 836, startPoint y: 712, endPoint x: 932, endPoint y: 712, distance: 96.0
click at [932, 712] on icon at bounding box center [805, 704] width 395 height 49
